Goal: Information Seeking & Learning: Learn about a topic

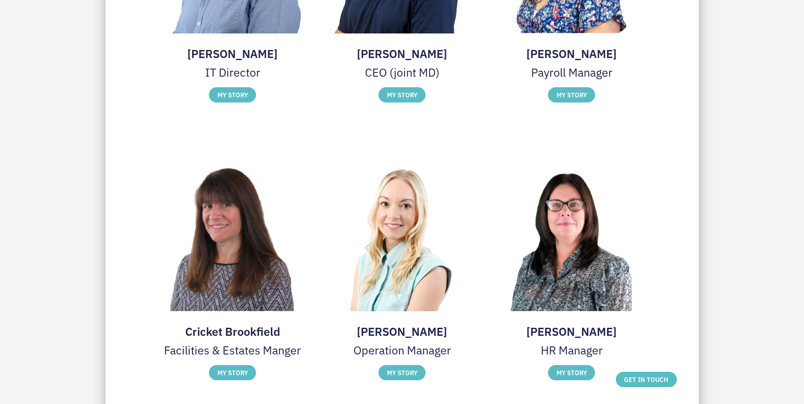
scroll to position [1399, 0]
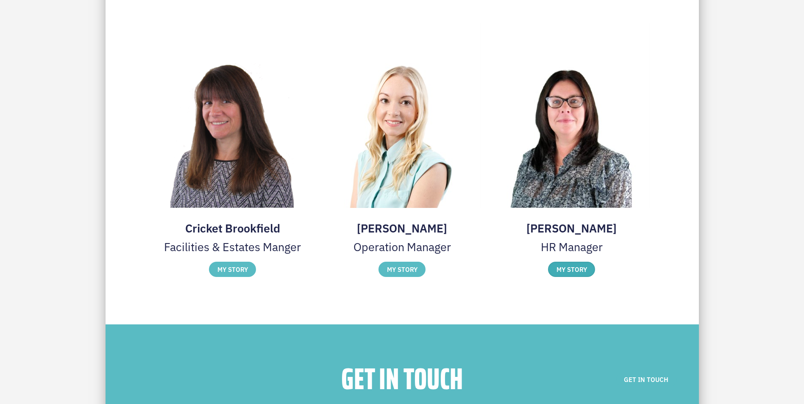
click at [567, 272] on label "MY STORY" at bounding box center [571, 269] width 47 height 15
click at [0, 0] on img at bounding box center [0, 0] width 0 height 0
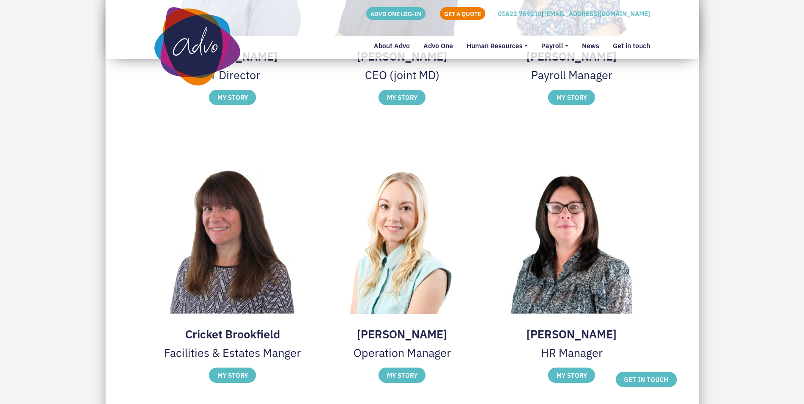
scroll to position [1229, 0]
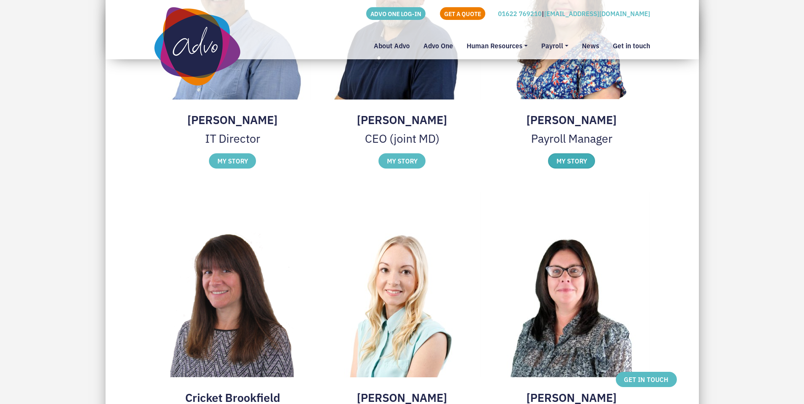
click at [569, 157] on label "MY STORY" at bounding box center [571, 160] width 47 height 15
click at [0, 0] on img at bounding box center [0, 0] width 0 height 0
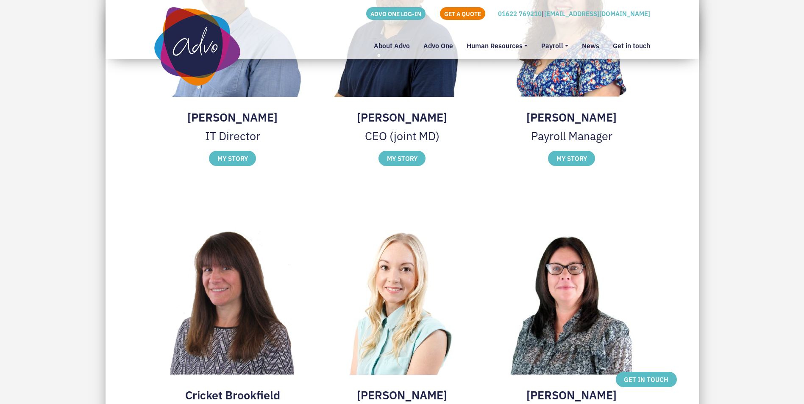
scroll to position [1314, 0]
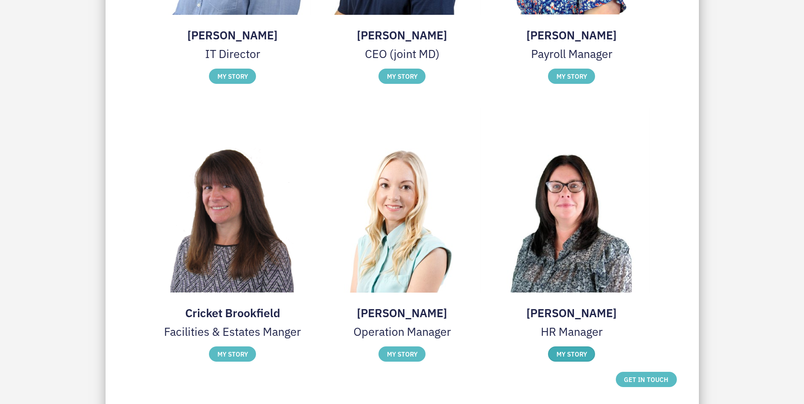
click at [568, 352] on label "MY STORY" at bounding box center [571, 354] width 47 height 15
click at [0, 0] on img at bounding box center [0, 0] width 0 height 0
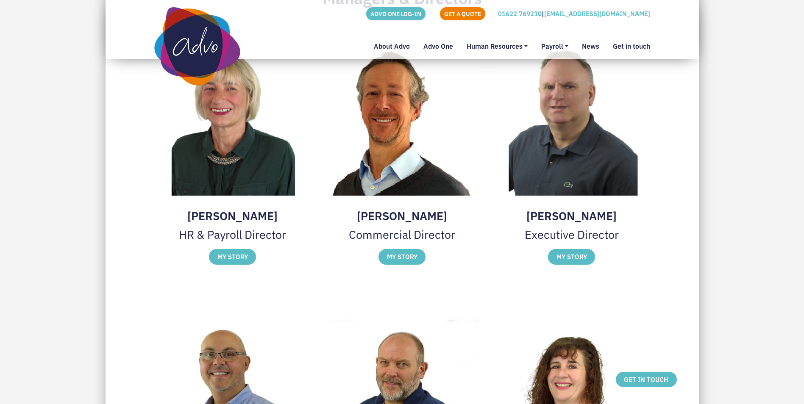
scroll to position [848, 0]
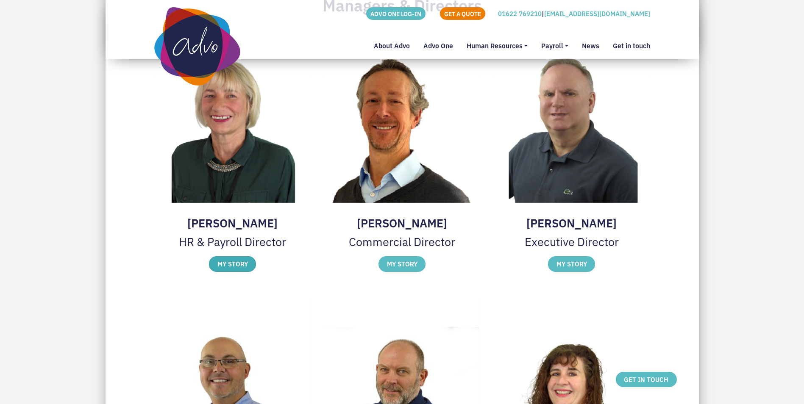
click at [229, 262] on label "MY STORY" at bounding box center [232, 263] width 47 height 15
click at [576, 70] on div "ADVO ONE LOG-IN GET A QUOTE 01622 769210 | [EMAIL_ADDRESS][DOMAIN_NAME] About A…" at bounding box center [402, 46] width 509 height 78
click at [585, 73] on div "ADVO ONE LOG-IN GET A QUOTE 01622 769210 | [EMAIL_ADDRESS][DOMAIN_NAME] About A…" at bounding box center [402, 46] width 509 height 78
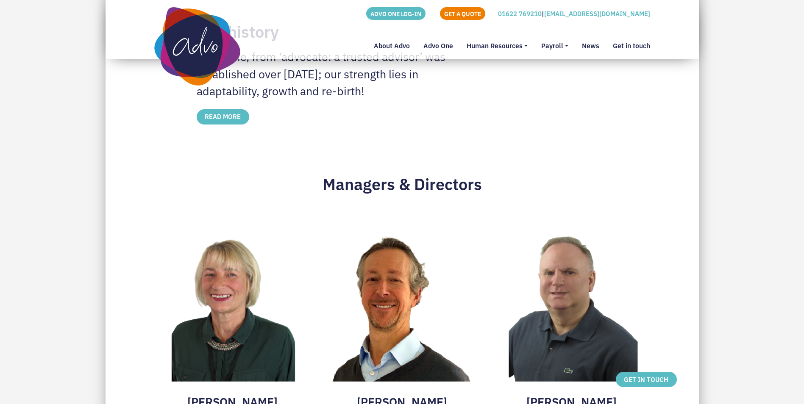
scroll to position [636, 0]
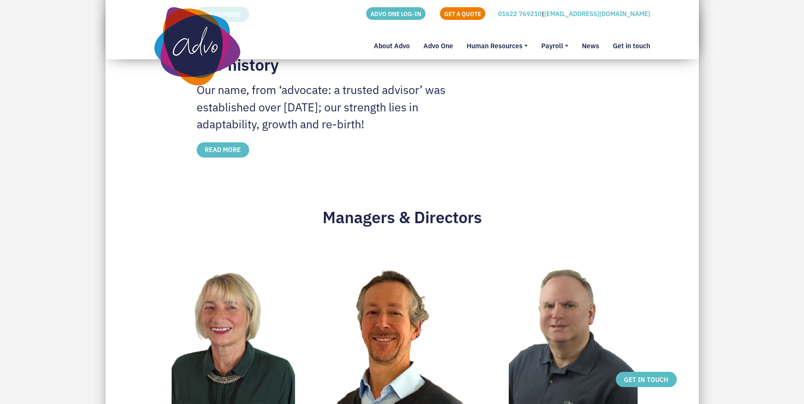
click at [583, 70] on div "ADVO ONE LOG-IN GET A QUOTE 01622 769210 | [EMAIL_ADDRESS][DOMAIN_NAME] About A…" at bounding box center [402, 46] width 509 height 78
